Goal: Information Seeking & Learning: Learn about a topic

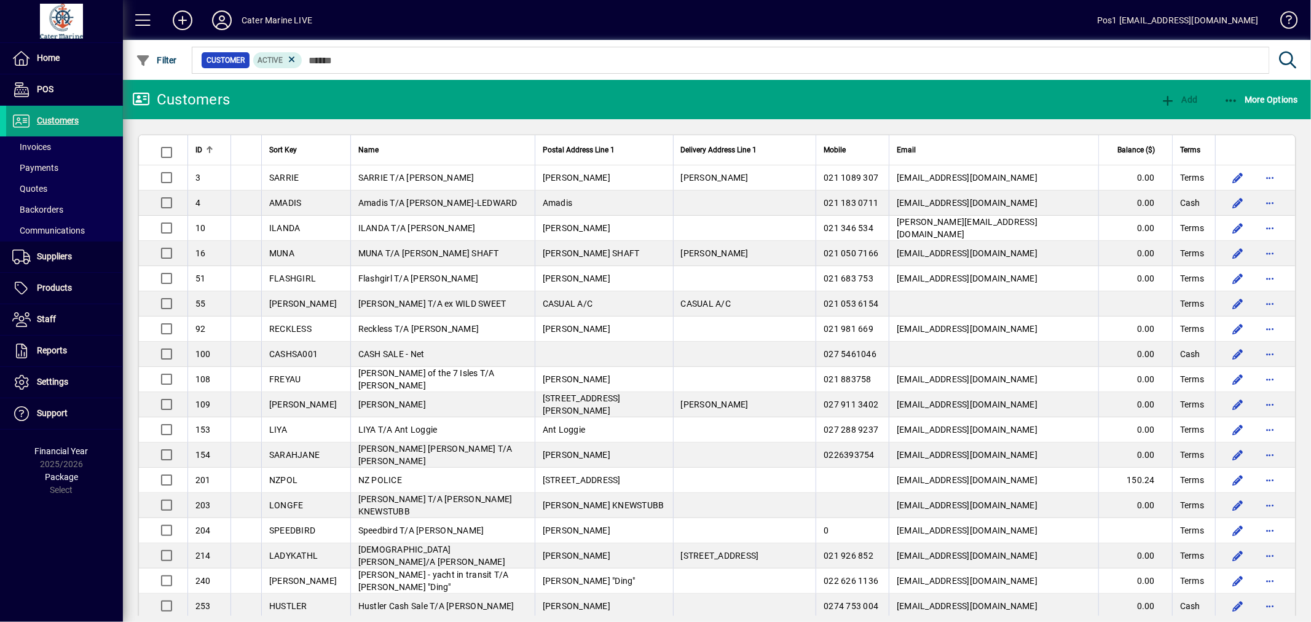
drag, startPoint x: 47, startPoint y: 291, endPoint x: 222, endPoint y: 220, distance: 189.1
click at [47, 291] on span "Products" at bounding box center [54, 288] width 35 height 10
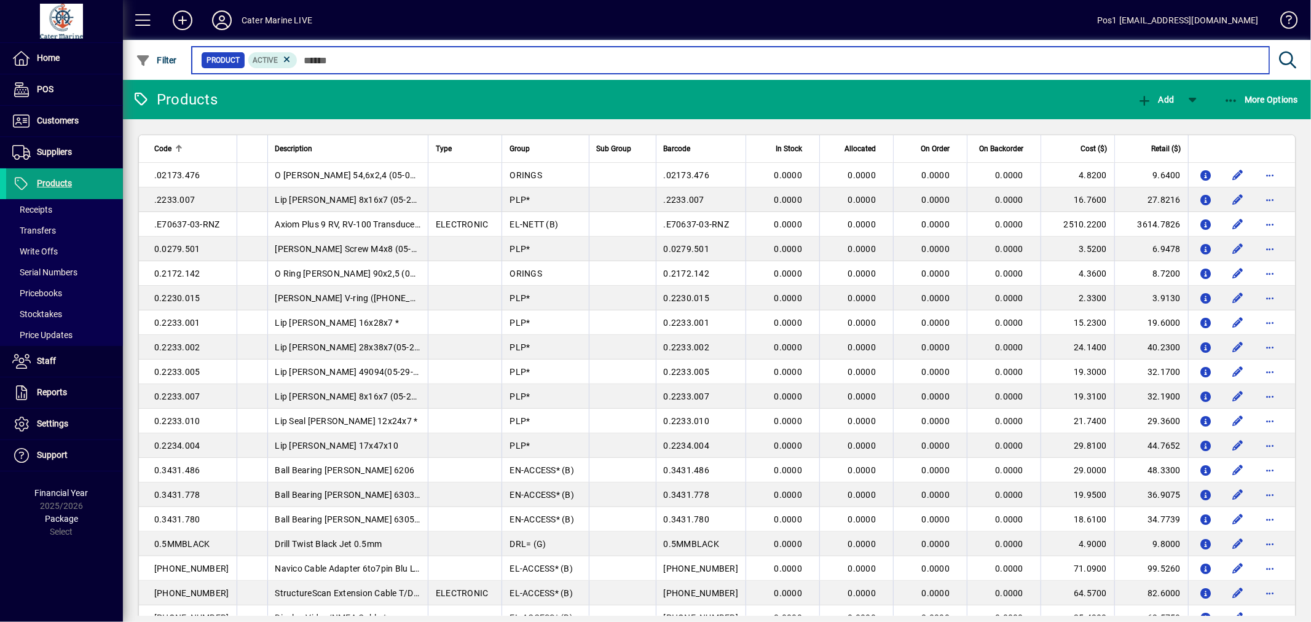
click at [371, 60] on input "text" at bounding box center [778, 60] width 962 height 17
paste input "********"
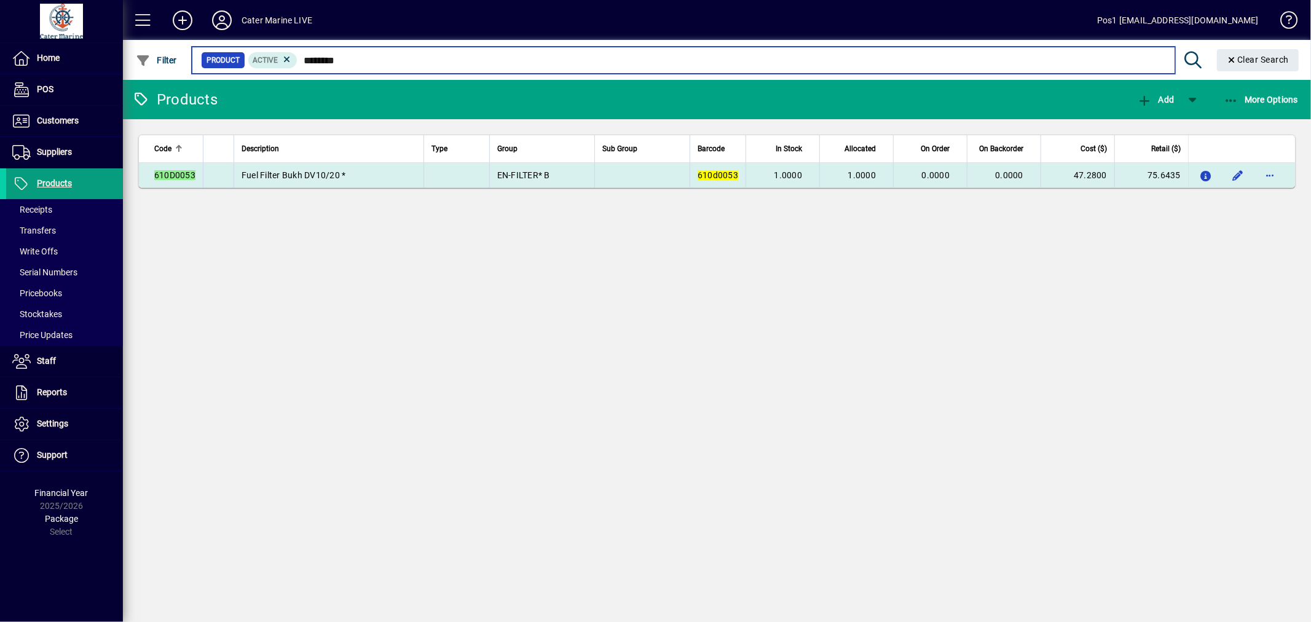
type input "********"
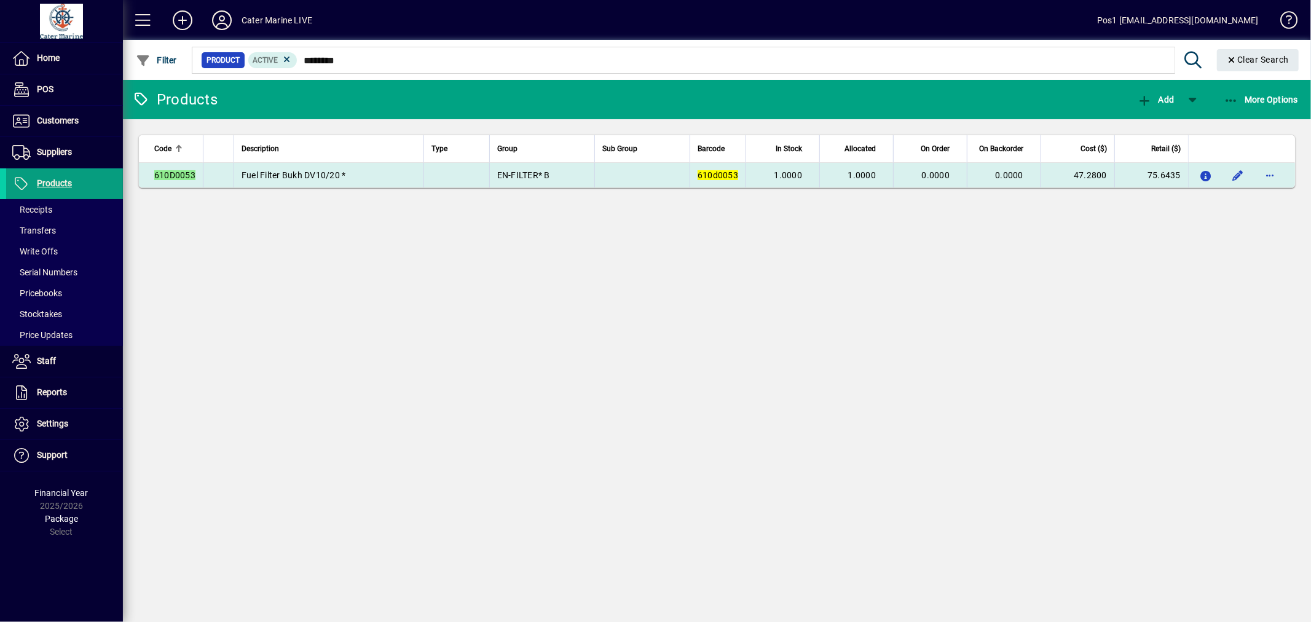
click at [367, 180] on td "Fuel Filter Bukh DV10/20 *" at bounding box center [329, 175] width 190 height 25
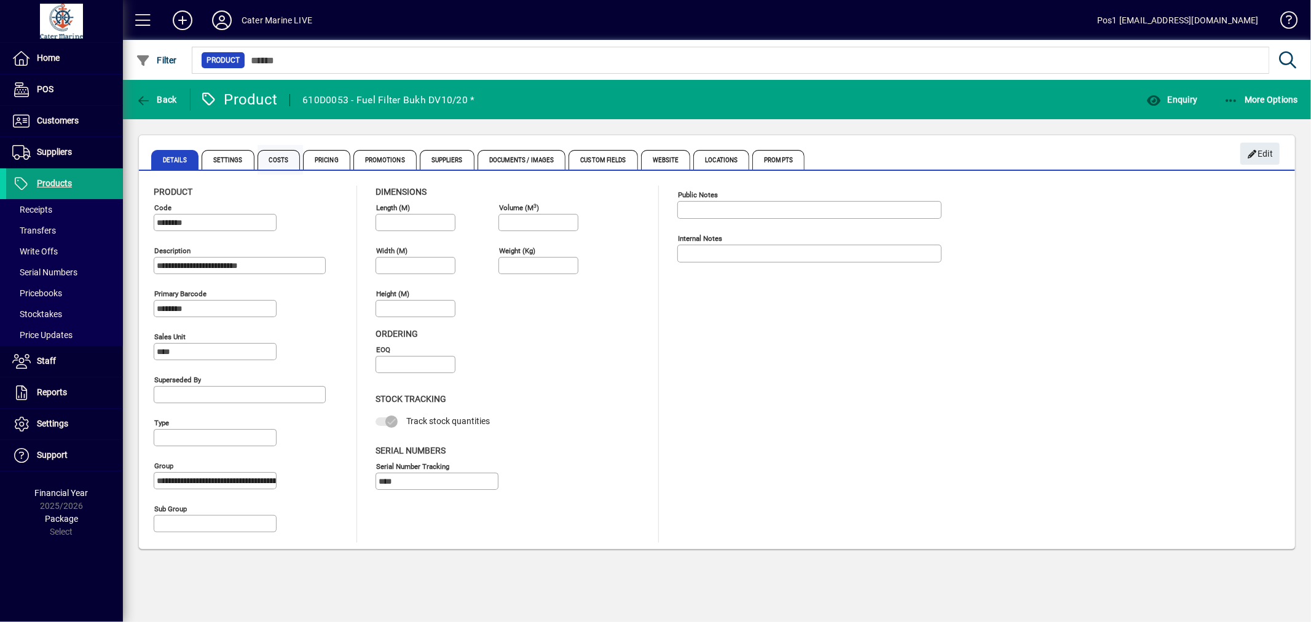
click at [281, 163] on span "Costs" at bounding box center [278, 160] width 43 height 20
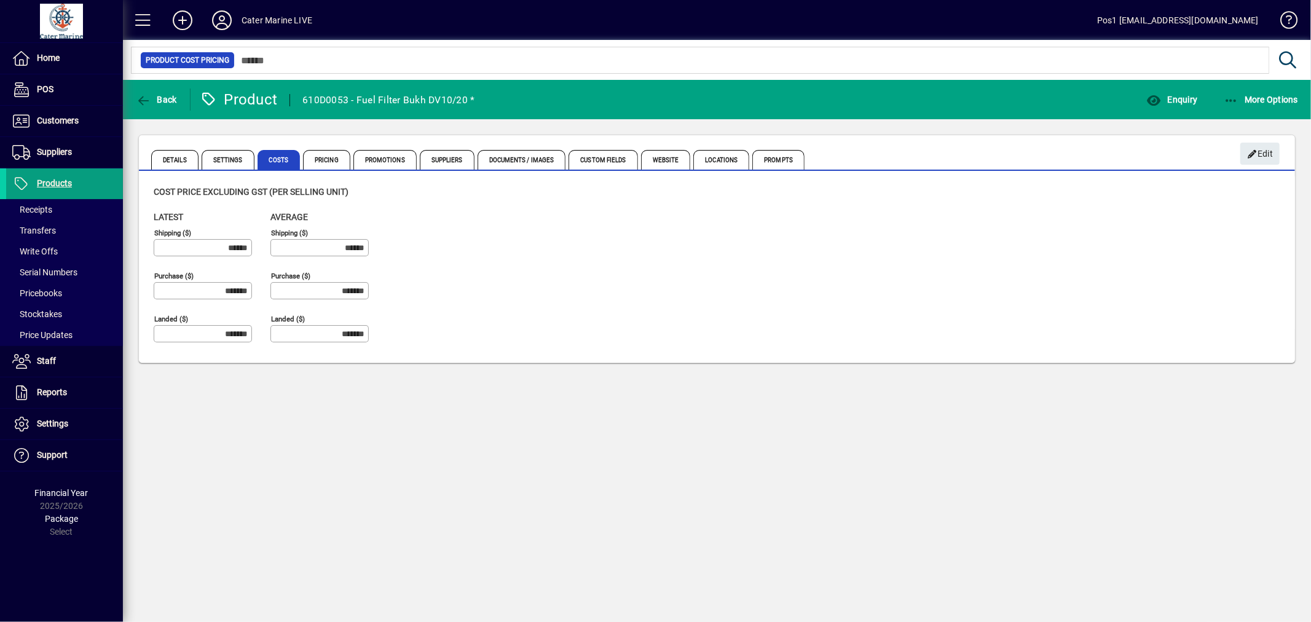
drag, startPoint x: 431, startPoint y: 94, endPoint x: 460, endPoint y: 94, distance: 28.9
click at [460, 94] on div "610D0053 - Fuel Filter Bukh DV10/20 *" at bounding box center [388, 100] width 172 height 20
drag, startPoint x: 404, startPoint y: 98, endPoint x: 467, endPoint y: 96, distance: 63.3
click at [467, 96] on div "610D0053 - Fuel Filter Bukh DV10/20 *" at bounding box center [388, 100] width 172 height 20
click at [537, 109] on mat-toolbar-row "Back Product 610D0053 - Fuel Filter Bukh DV10/20 * Enquiry More Options" at bounding box center [717, 99] width 1188 height 39
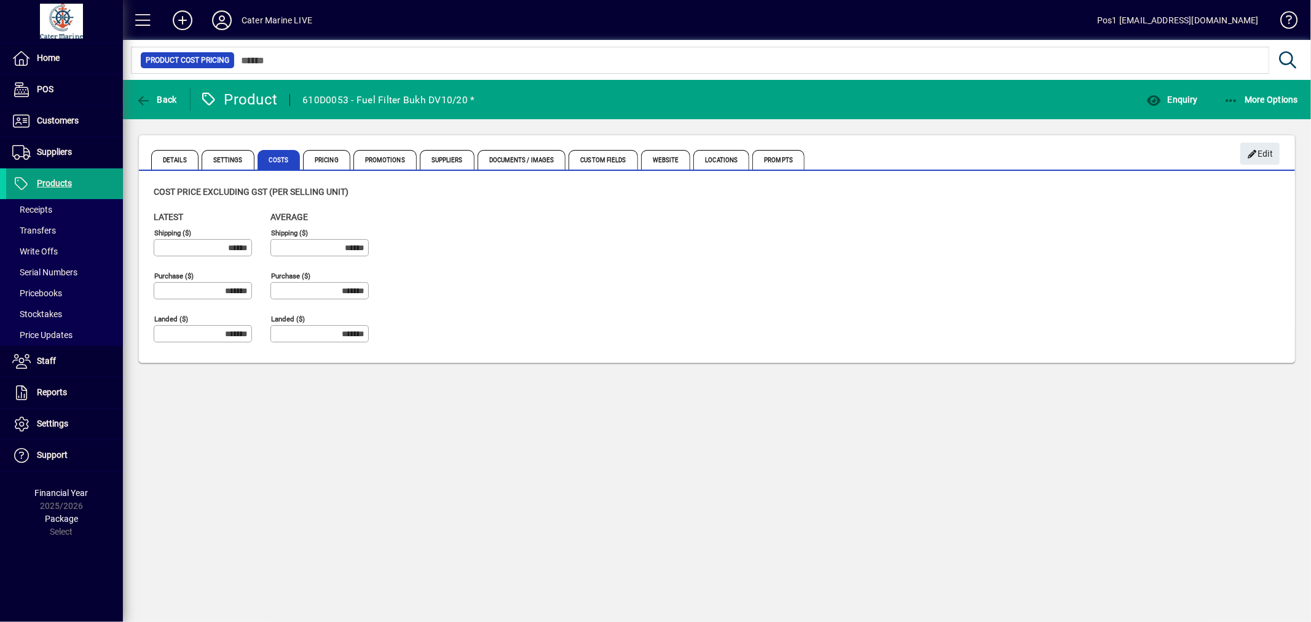
drag, startPoint x: 350, startPoint y: 99, endPoint x: 305, endPoint y: 106, distance: 45.4
click at [305, 106] on div "610D0053 - Fuel Filter Bukh DV10/20 *" at bounding box center [388, 100] width 172 height 20
